Goal: Task Accomplishment & Management: Manage account settings

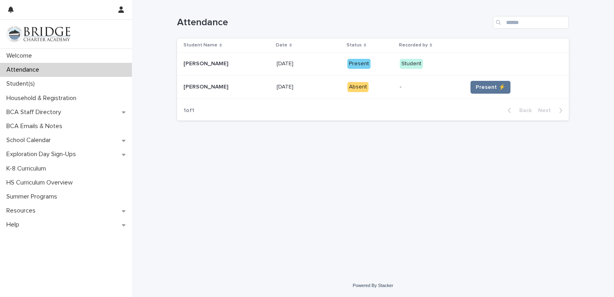
click at [382, 142] on div "Loading... Saving… Loading... Saving… Attendance Student Name Date Status Recor…" at bounding box center [373, 127] width 400 height 254
click at [478, 83] on span "Present ⚡" at bounding box center [491, 87] width 30 height 8
